Goal: Task Accomplishment & Management: Use online tool/utility

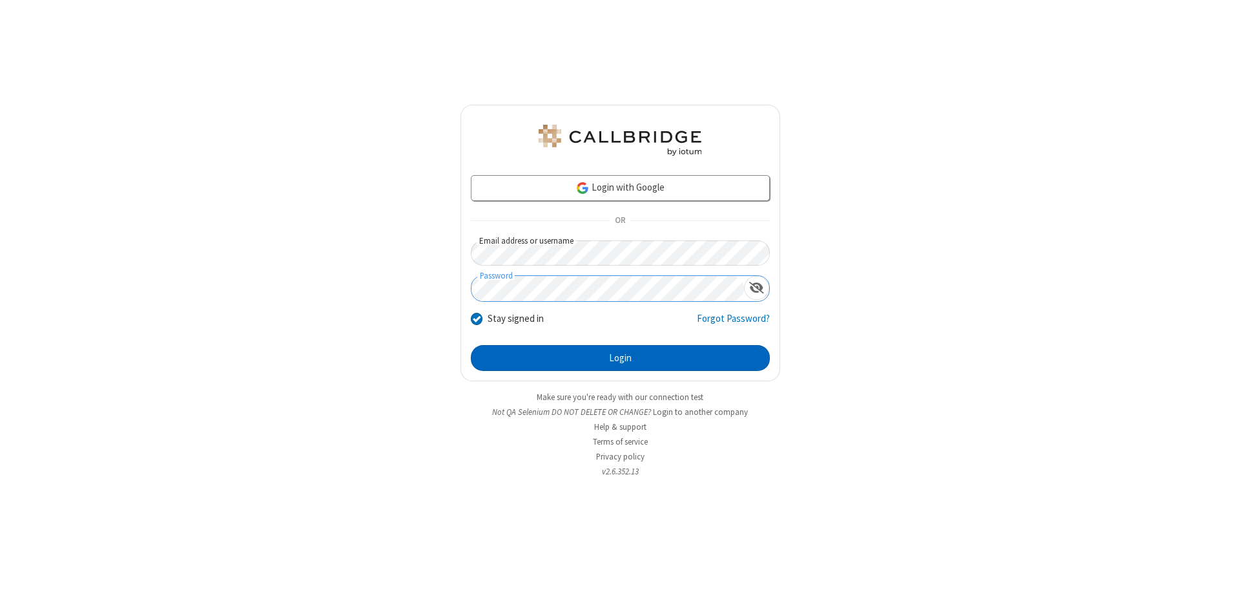
click at [620, 358] on button "Login" at bounding box center [620, 358] width 299 height 26
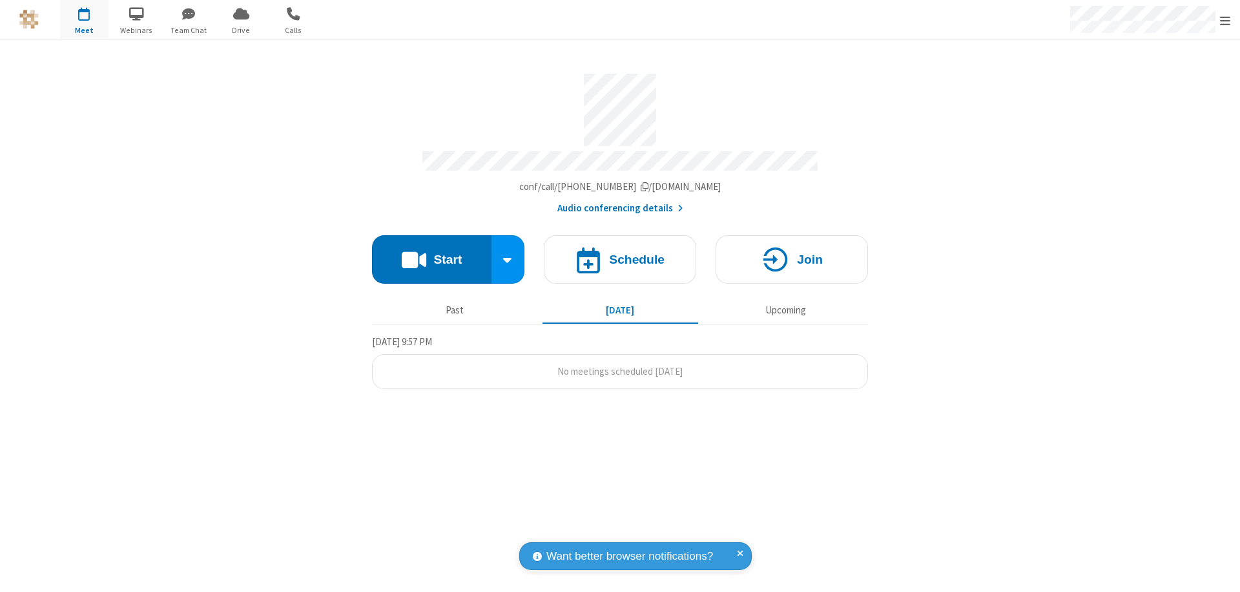
click at [431, 253] on button "Start" at bounding box center [431, 259] width 119 height 48
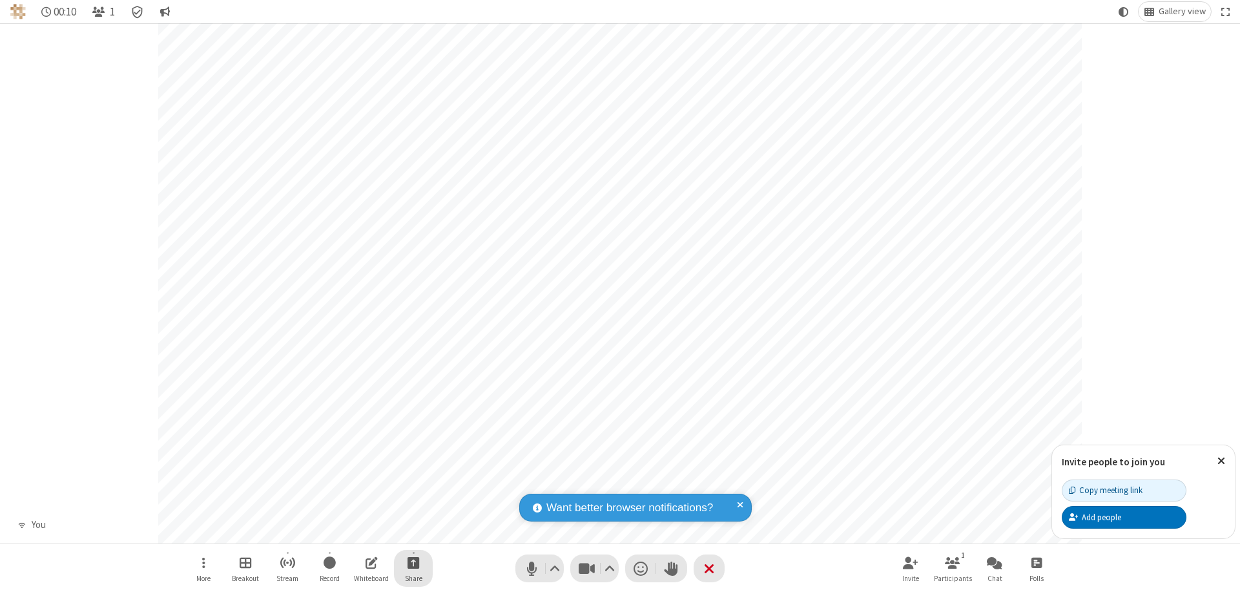
click at [413, 562] on span "Start sharing" at bounding box center [414, 562] width 12 height 16
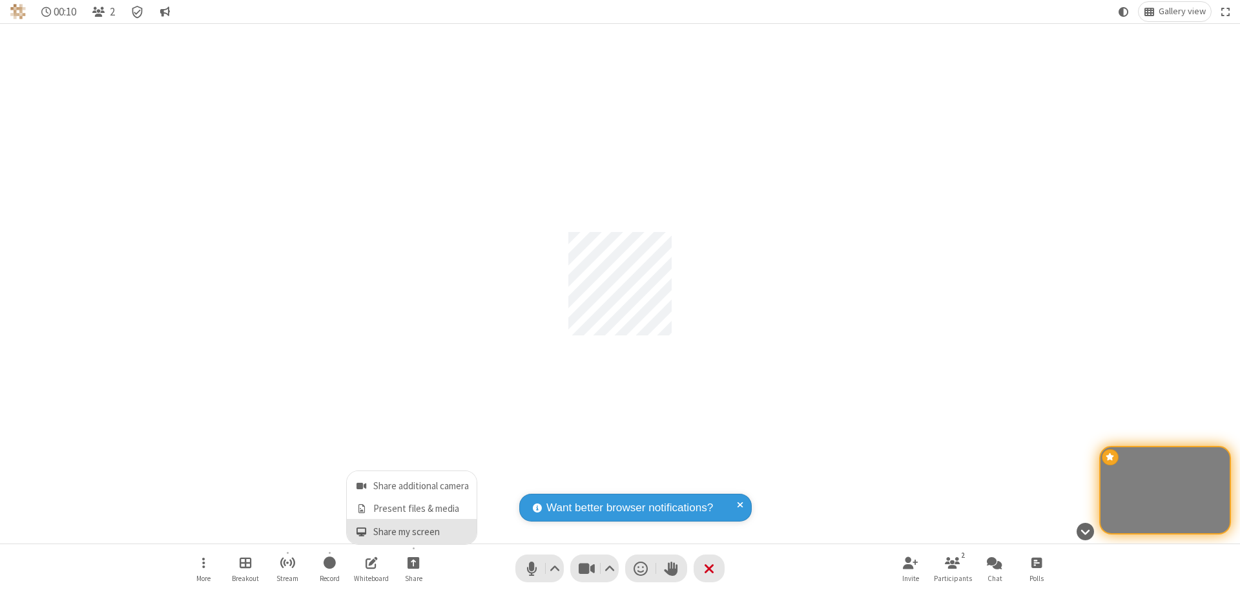
click at [361, 531] on span "Share my screen" at bounding box center [361, 531] width 15 height 11
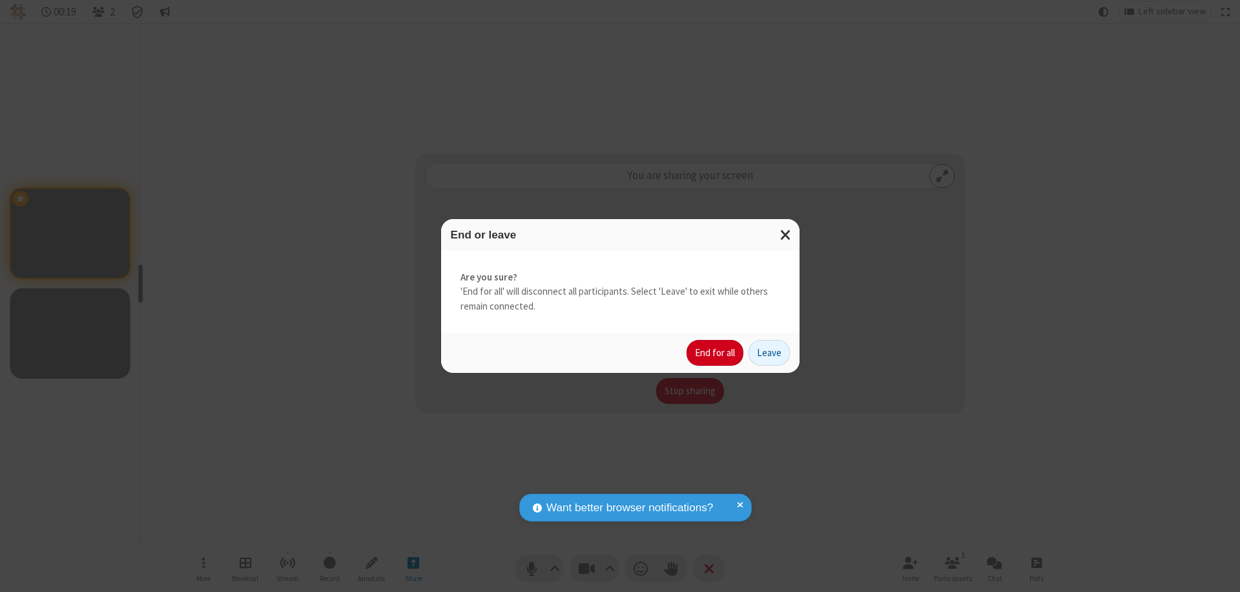
click at [716, 353] on button "End for all" at bounding box center [714, 353] width 57 height 26
